Goal: Task Accomplishment & Management: Manage account settings

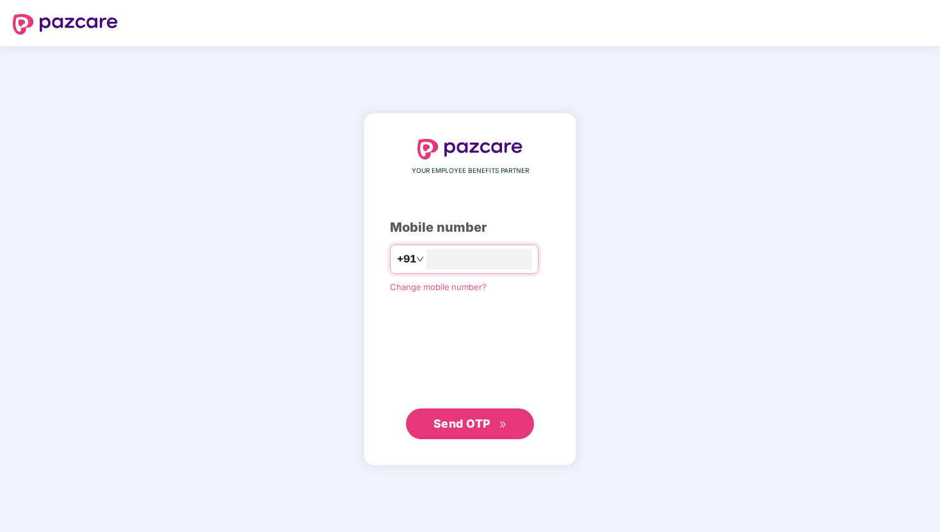
type input "**********"
click at [470, 419] on span "Send OTP" at bounding box center [462, 422] width 57 height 13
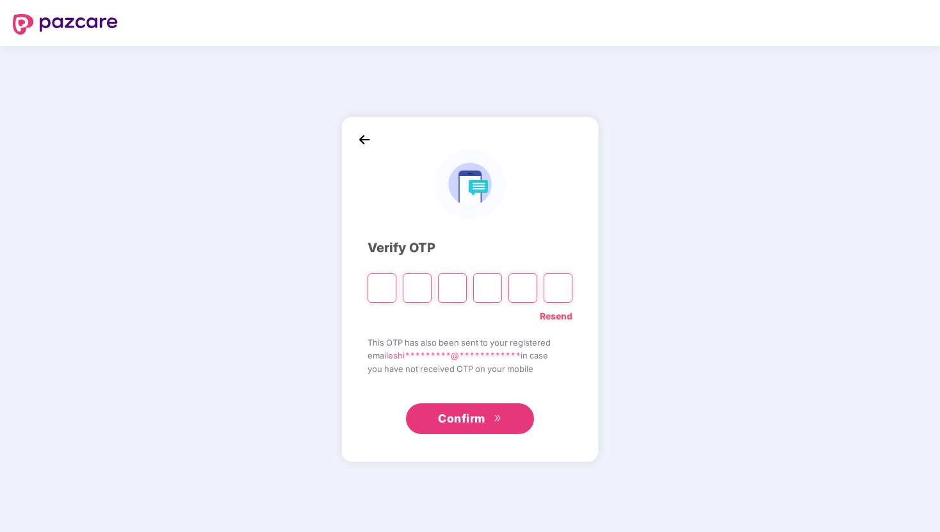
click at [547, 318] on link "Resend" at bounding box center [556, 316] width 33 height 14
click at [394, 286] on input "Please enter verification code. Digit 1" at bounding box center [382, 287] width 29 height 29
type input "*"
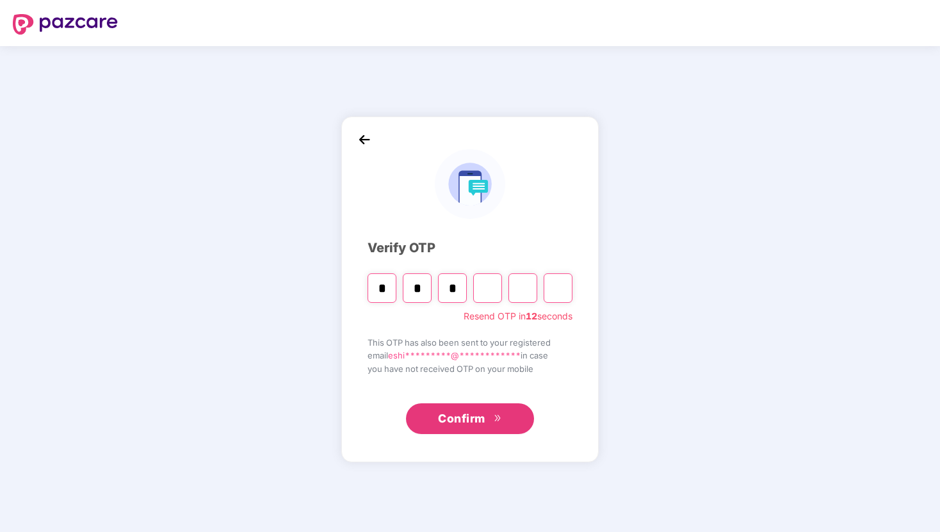
type input "*"
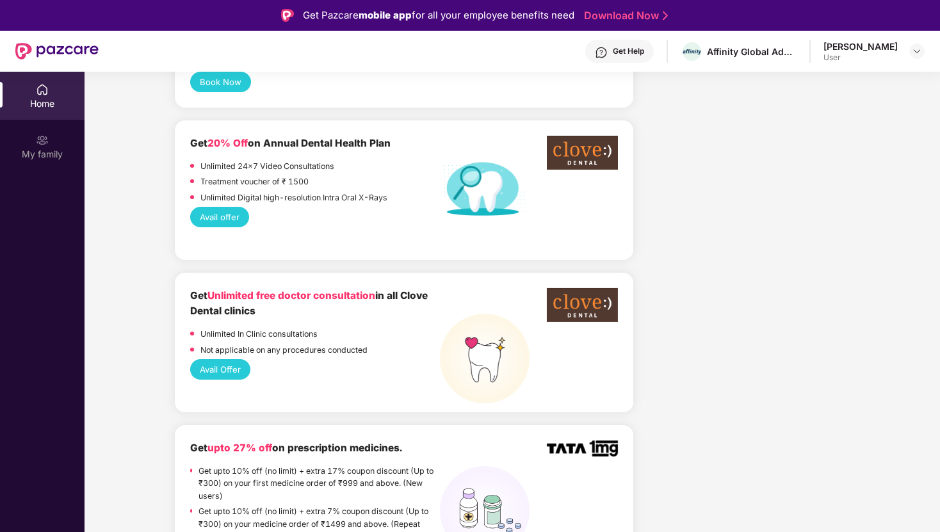
scroll to position [1035, 0]
